Goal: Task Accomplishment & Management: Use online tool/utility

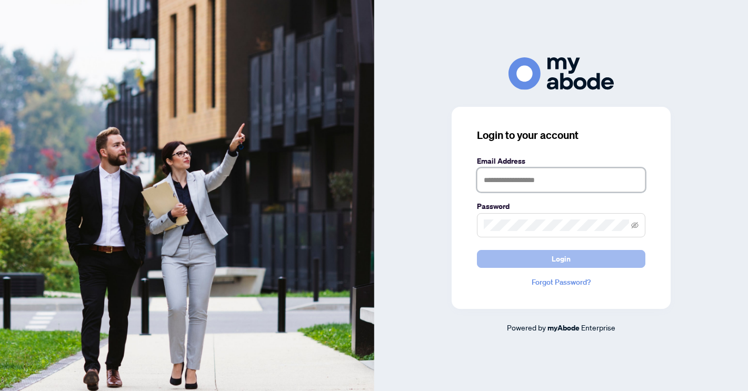
type input "**********"
click at [547, 261] on button "Login" at bounding box center [561, 259] width 169 height 18
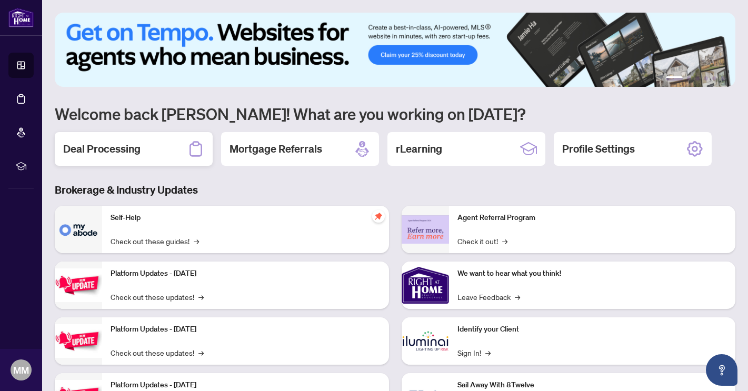
click at [112, 153] on h2 "Deal Processing" at bounding box center [101, 149] width 77 height 15
